Goal: Information Seeking & Learning: Learn about a topic

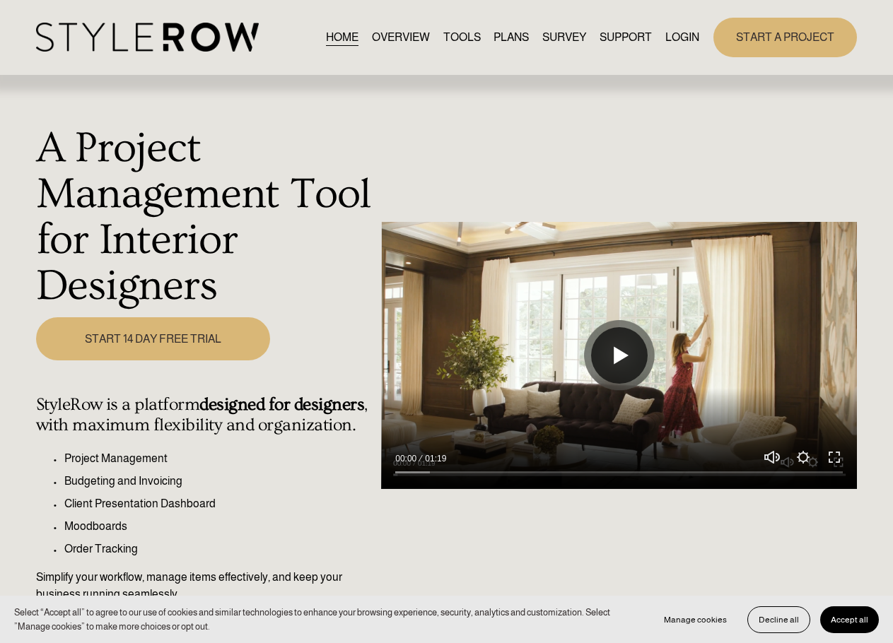
click at [610, 344] on button "Play" at bounding box center [619, 355] width 57 height 57
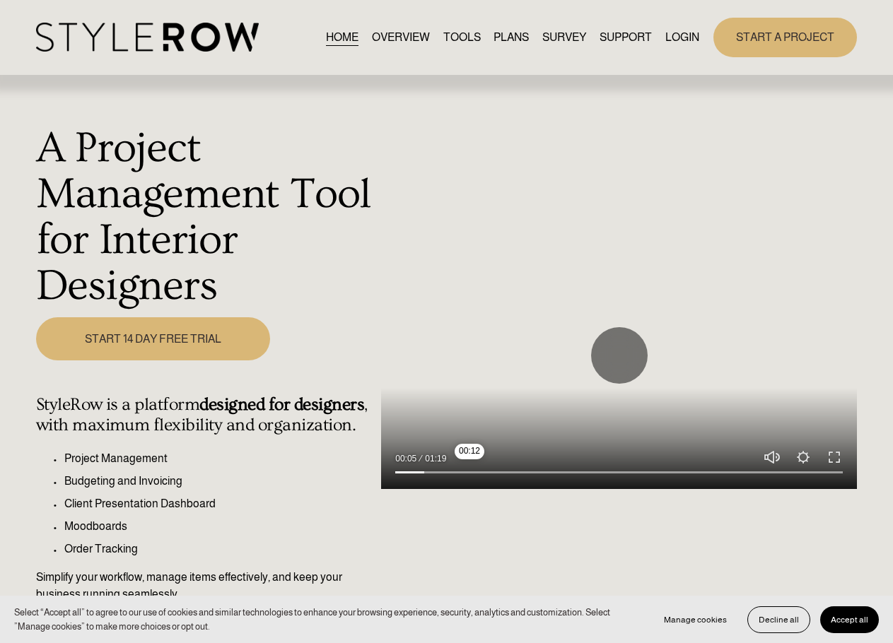
drag, startPoint x: 469, startPoint y: 469, endPoint x: 489, endPoint y: 466, distance: 20.1
click at [471, 469] on input "Seek" at bounding box center [618, 473] width 447 height 10
drag, startPoint x: 595, startPoint y: 470, endPoint x: 627, endPoint y: 467, distance: 31.9
click at [596, 470] on input "Seek" at bounding box center [618, 473] width 447 height 10
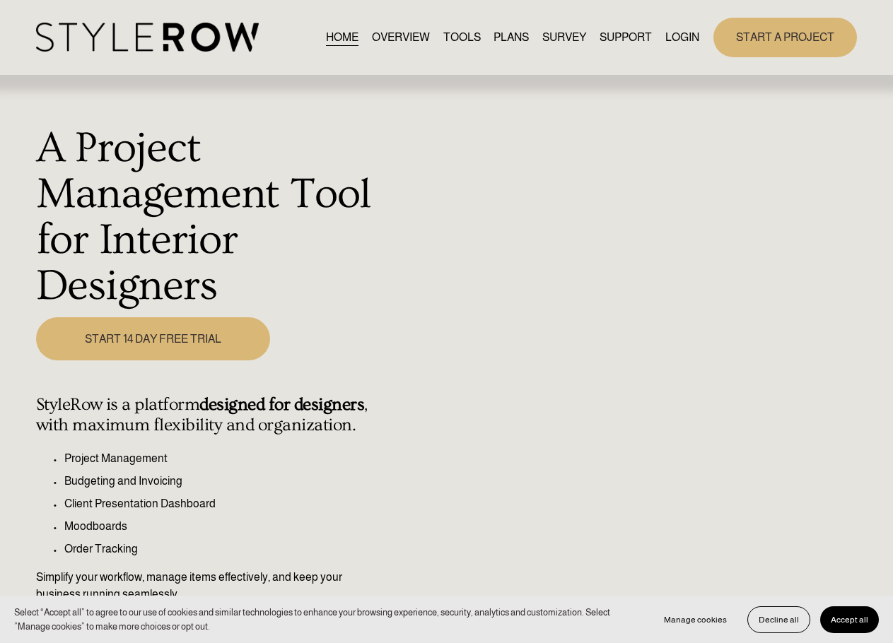
click at [380, 39] on link "OVERVIEW" at bounding box center [401, 37] width 58 height 19
type input "46.32"
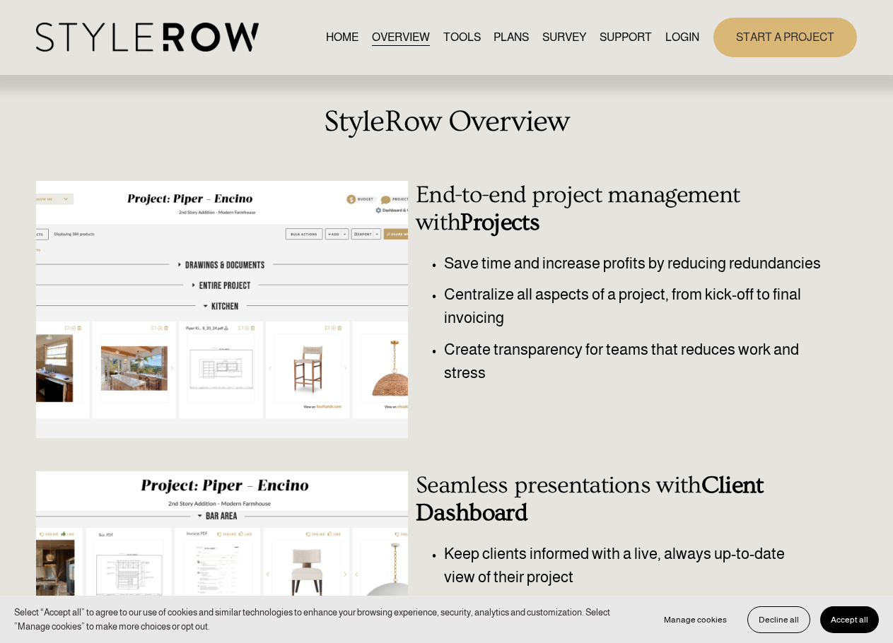
click at [443, 40] on link "TOOLS" at bounding box center [461, 37] width 37 height 19
